Goal: Navigation & Orientation: Understand site structure

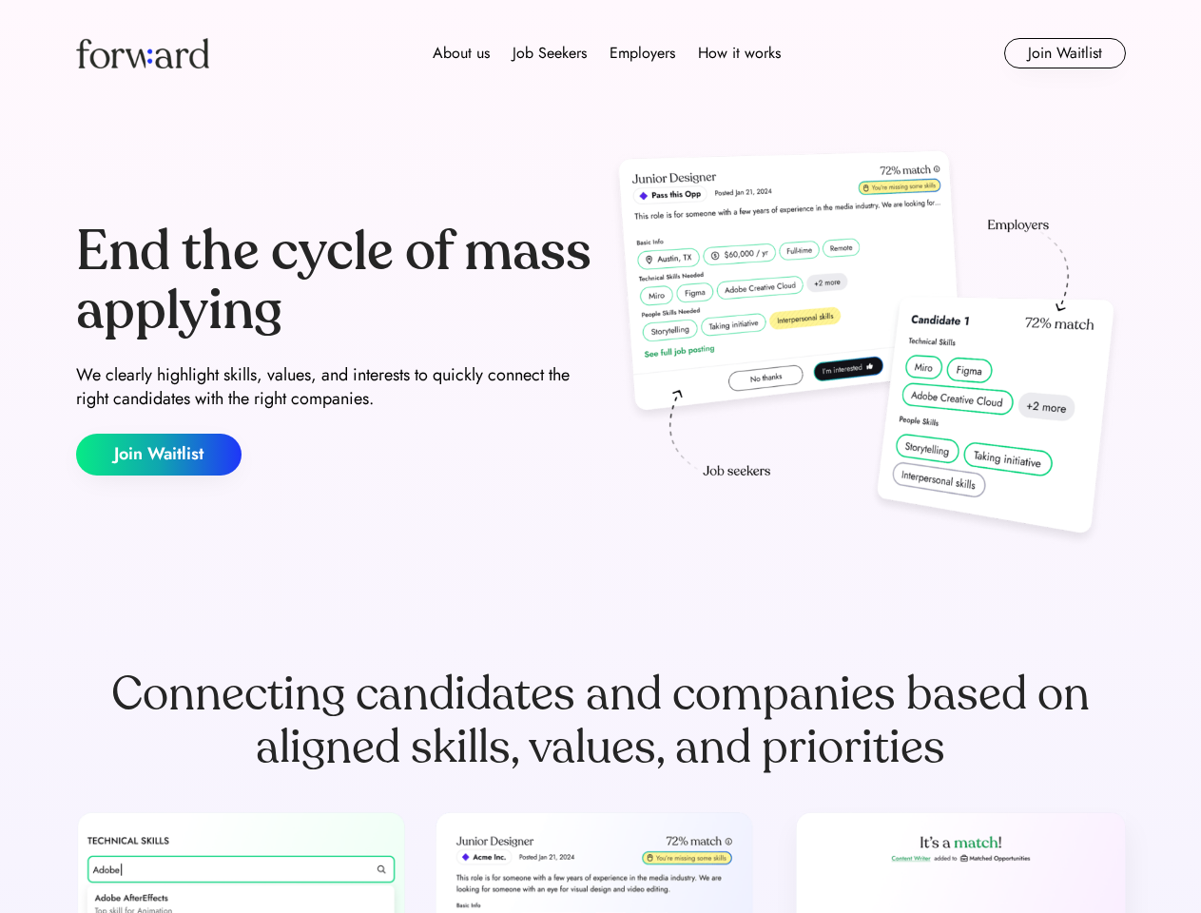
click at [600, 456] on div "End the cycle of mass applying We clearly highlight skills, values, and interes…" at bounding box center [601, 349] width 1050 height 409
click at [601, 53] on div "About us Job Seekers Employers How it works" at bounding box center [606, 53] width 749 height 23
click at [143, 53] on img at bounding box center [142, 53] width 133 height 30
click at [607, 53] on div "About us Job Seekers Employers How it works" at bounding box center [606, 53] width 749 height 23
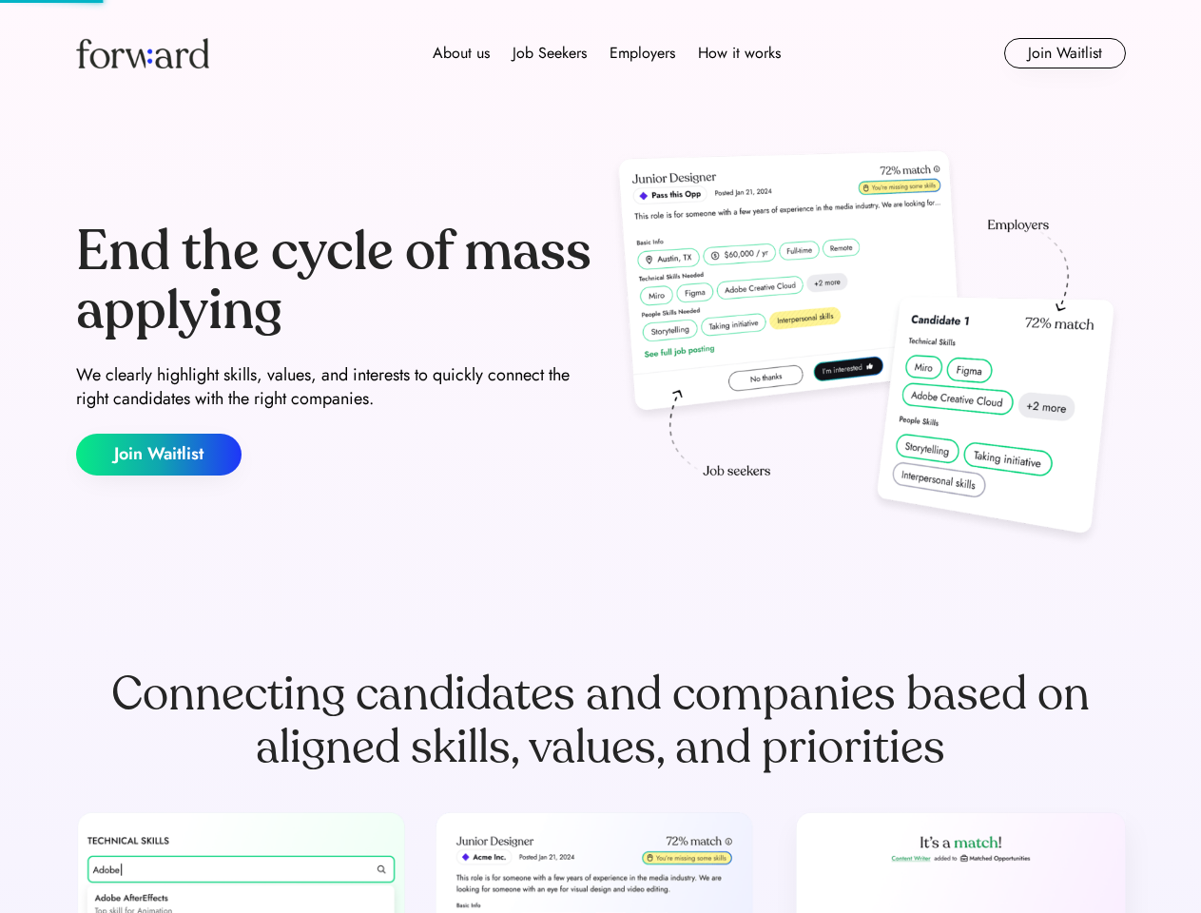
click at [461, 53] on div "About us" at bounding box center [461, 53] width 57 height 23
click at [550, 53] on div "Job Seekers" at bounding box center [550, 53] width 74 height 23
click at [642, 53] on div "Employers" at bounding box center [643, 53] width 66 height 23
